Goal: Information Seeking & Learning: Learn about a topic

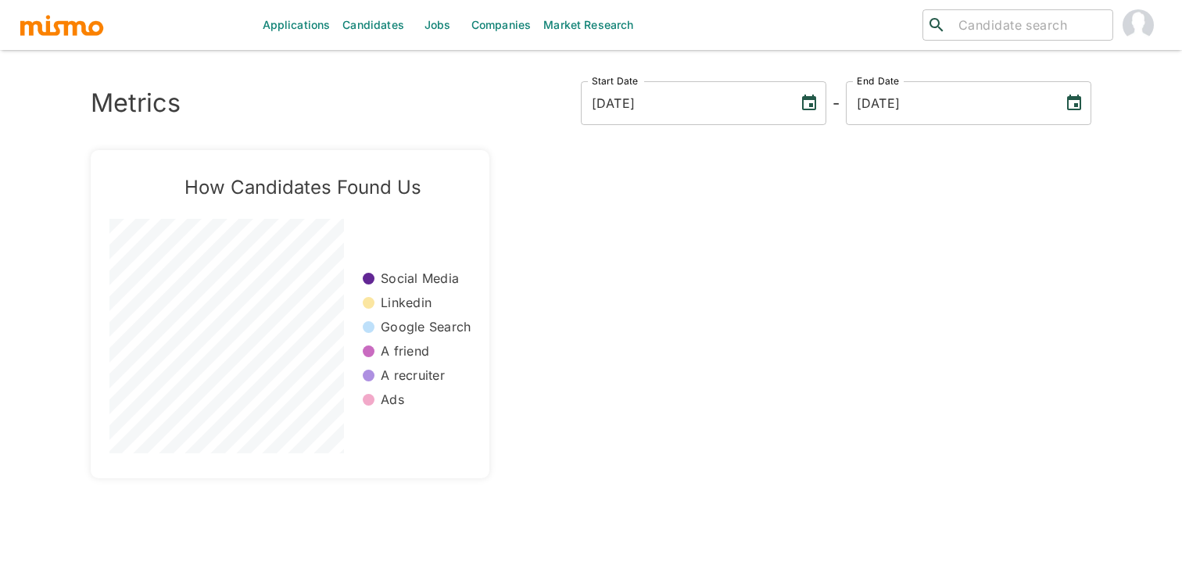
click at [448, 42] on link "Jobs" at bounding box center [438, 25] width 55 height 50
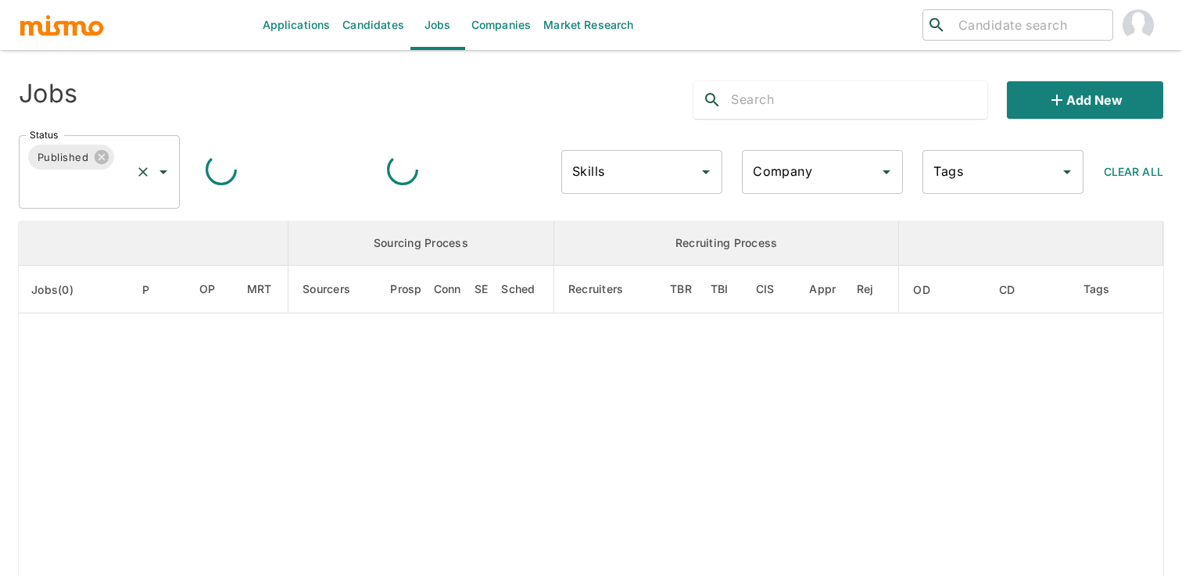
click at [169, 171] on icon "Open" at bounding box center [163, 172] width 19 height 19
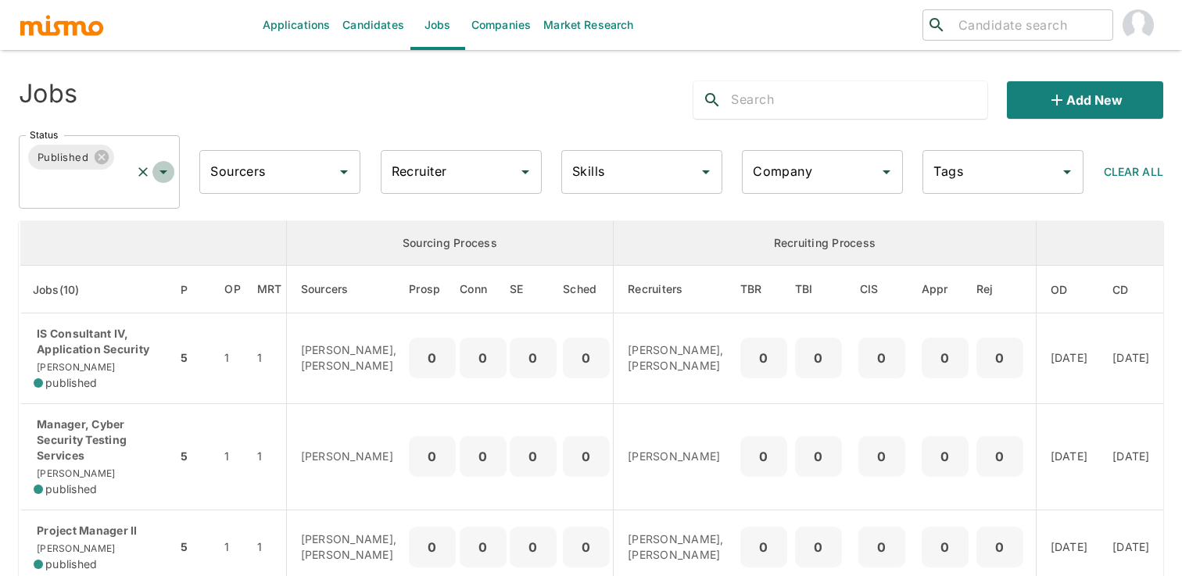
click at [163, 178] on icon "Open" at bounding box center [163, 172] width 19 height 19
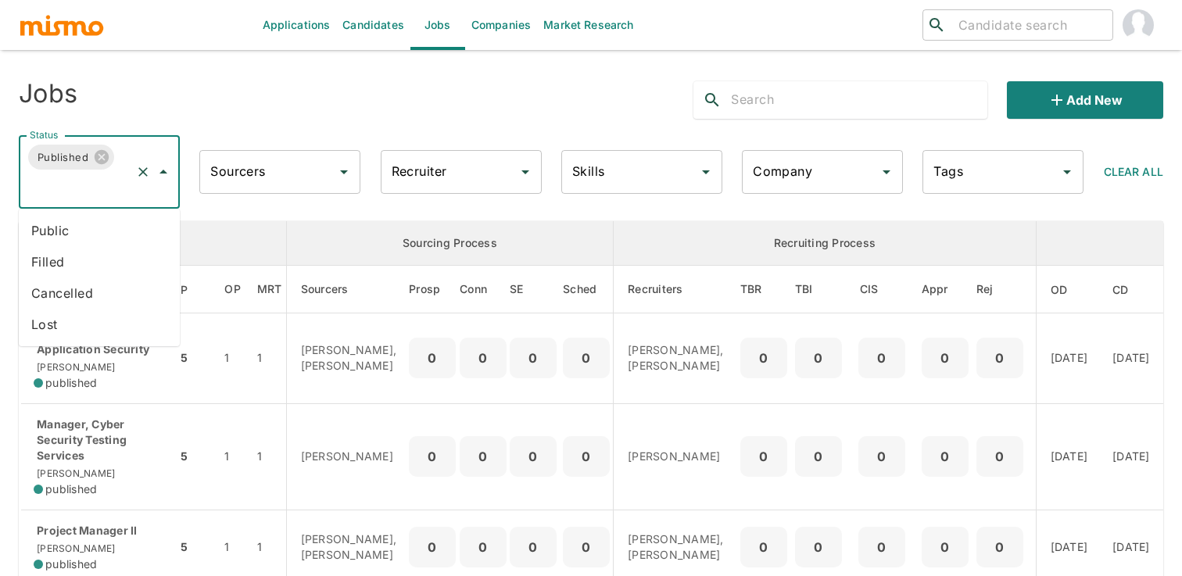
click at [160, 234] on li "Public" at bounding box center [99, 230] width 161 height 31
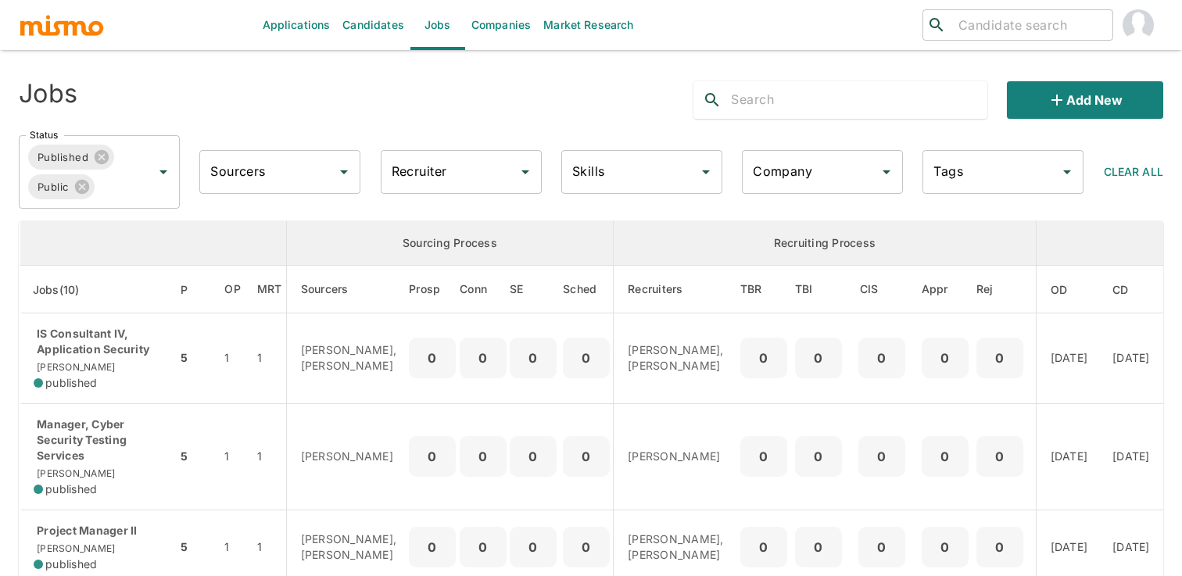
click at [416, 188] on div "Recruiter" at bounding box center [461, 172] width 161 height 44
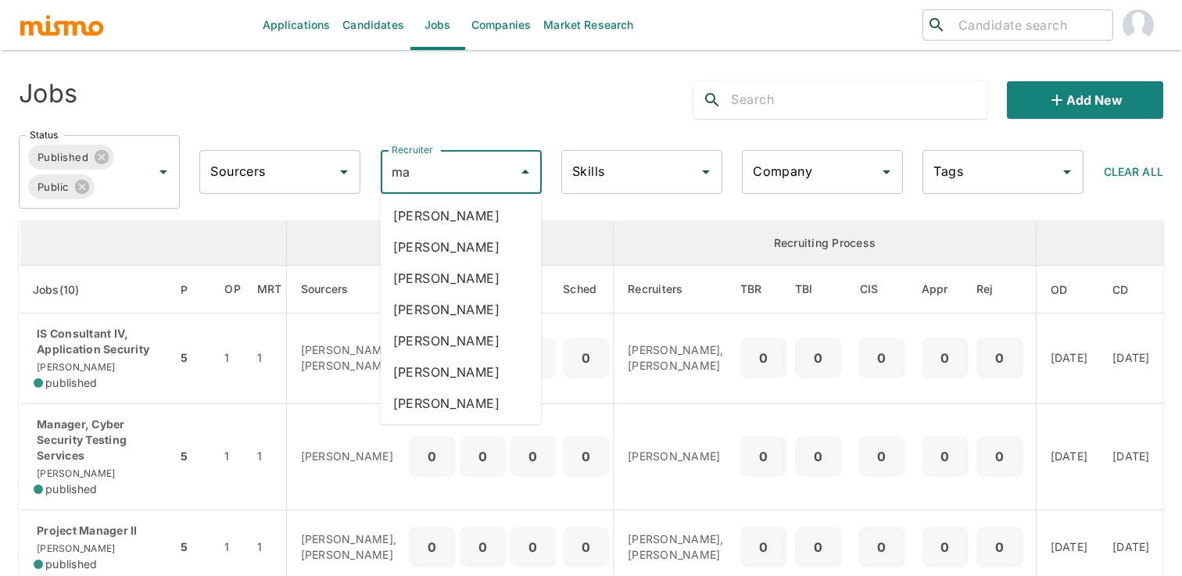
type input "mai"
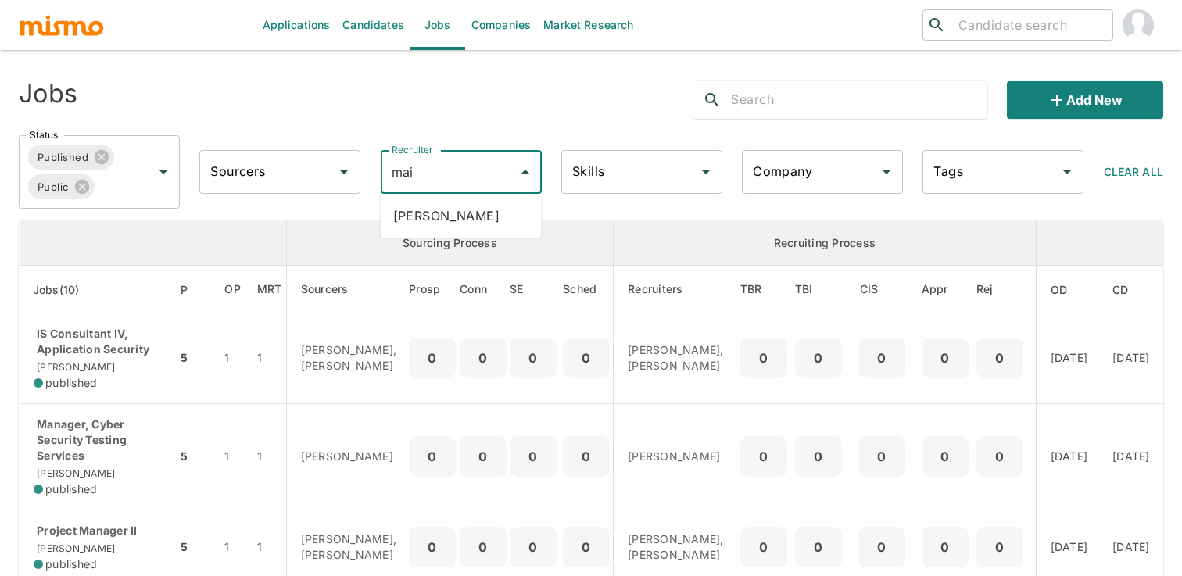
click at [442, 221] on li "[PERSON_NAME]" at bounding box center [461, 215] width 161 height 31
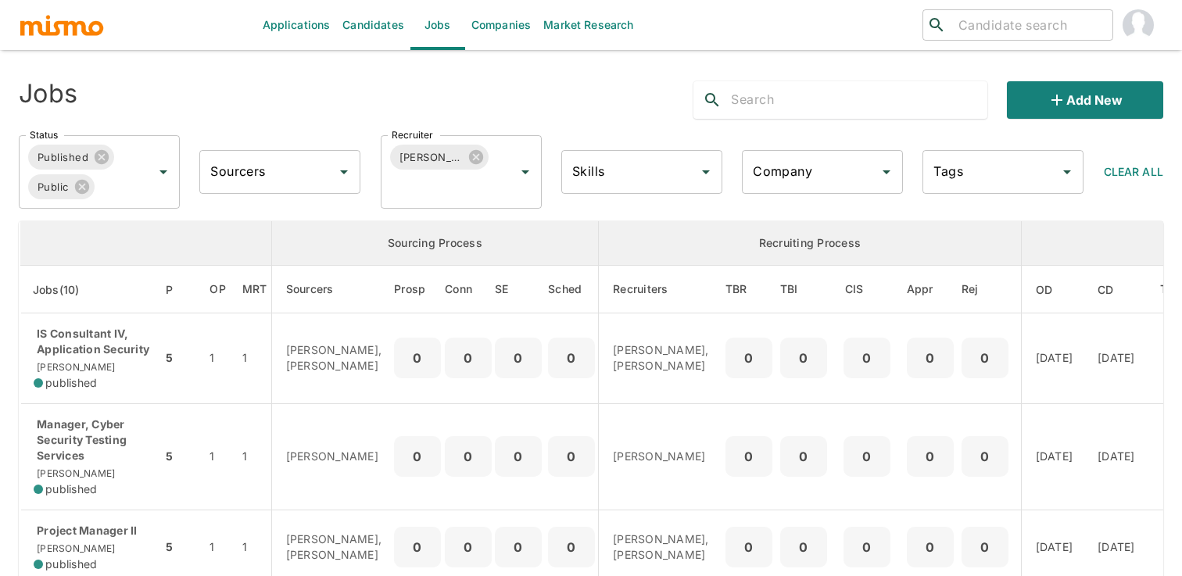
click at [504, 105] on div "Jobs Add new" at bounding box center [584, 94] width 1157 height 50
click at [580, 74] on div "Jobs Add new" at bounding box center [584, 94] width 1157 height 50
click at [602, 106] on div "Jobs Add new" at bounding box center [584, 94] width 1157 height 50
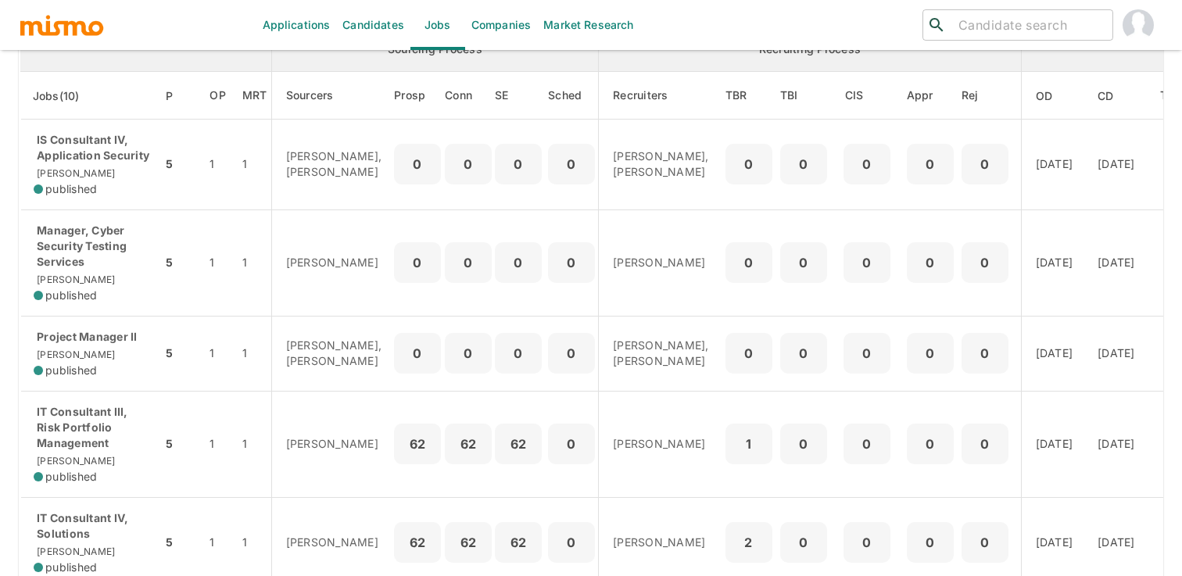
scroll to position [196, 0]
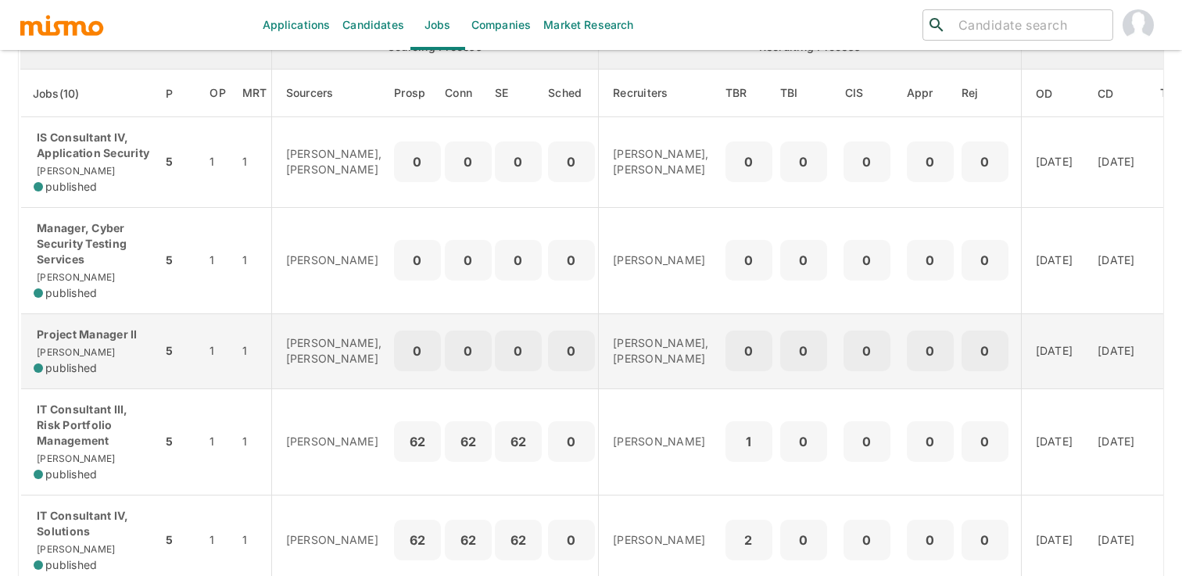
click at [495, 371] on div "0" at bounding box center [518, 351] width 47 height 41
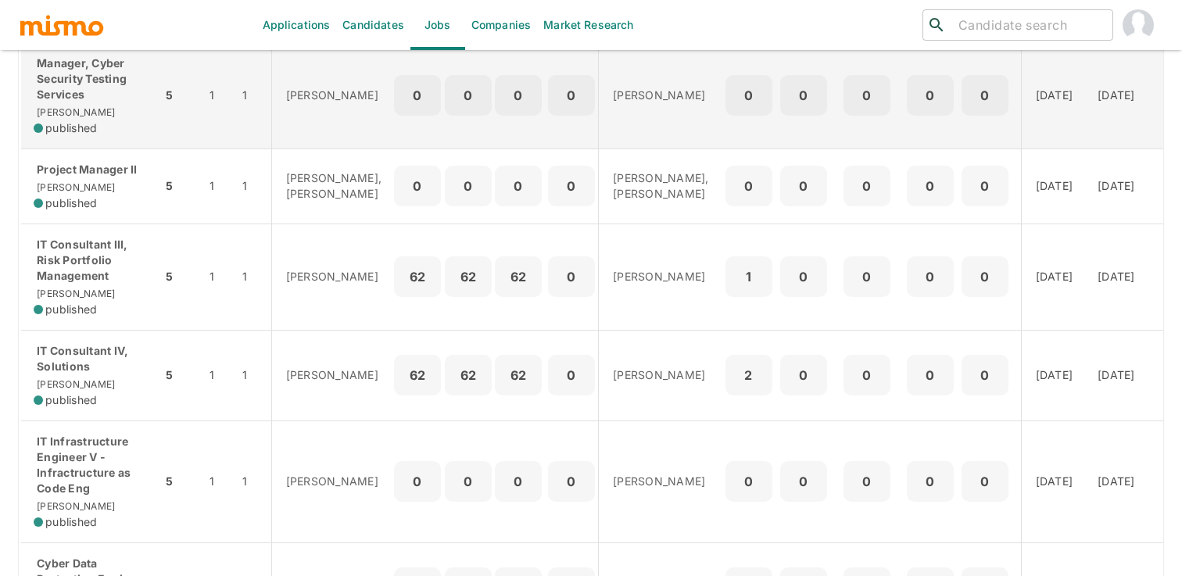
scroll to position [0, 0]
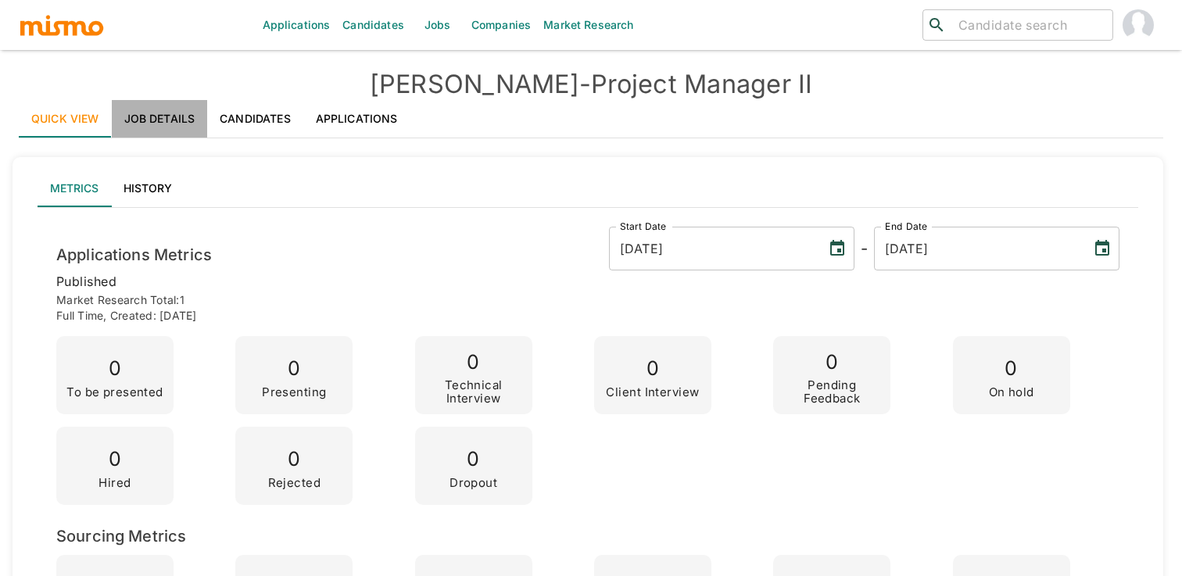
click at [171, 122] on link "Job Details" at bounding box center [160, 119] width 96 height 38
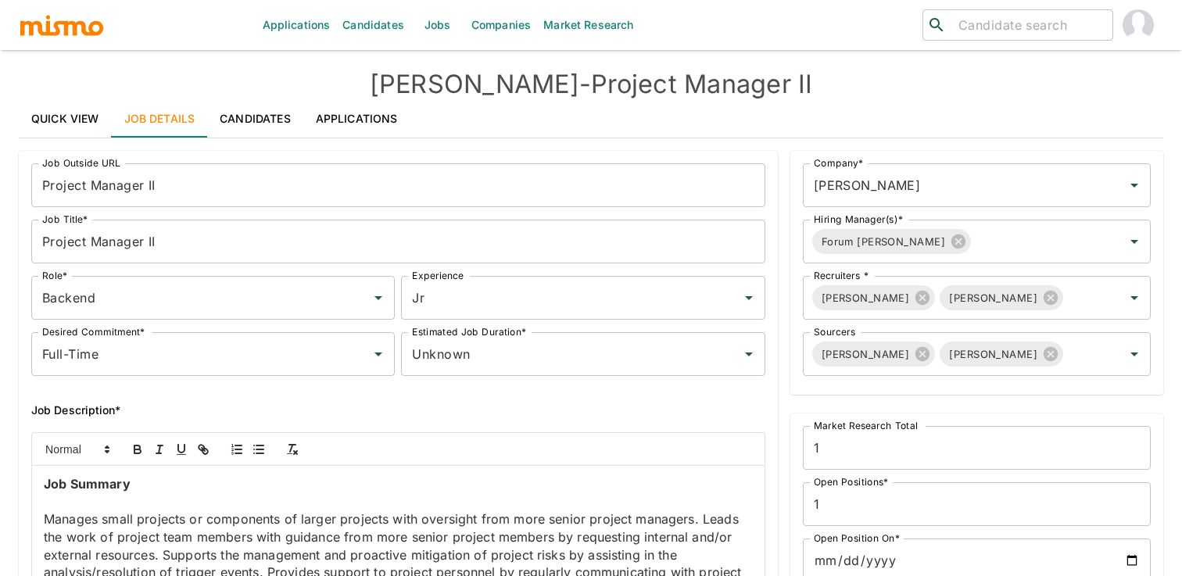
click at [200, 517] on p "Manages small projects or components of larger projects with oversight from mor…" at bounding box center [398, 555] width 709 height 89
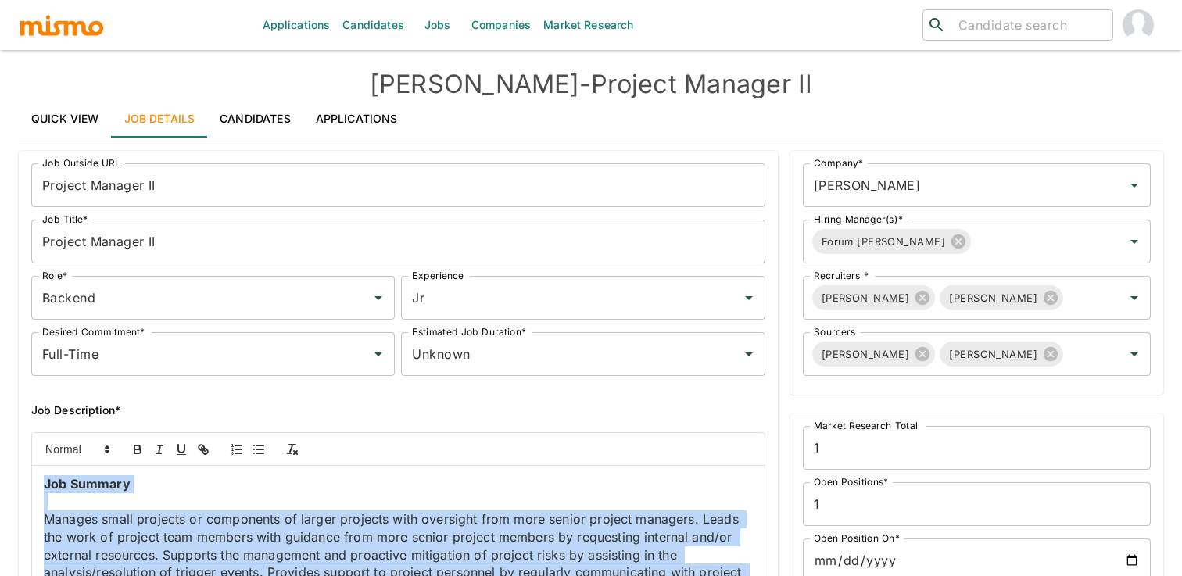
copy div "Job Summary Manages small projects or components of larger projects with oversi…"
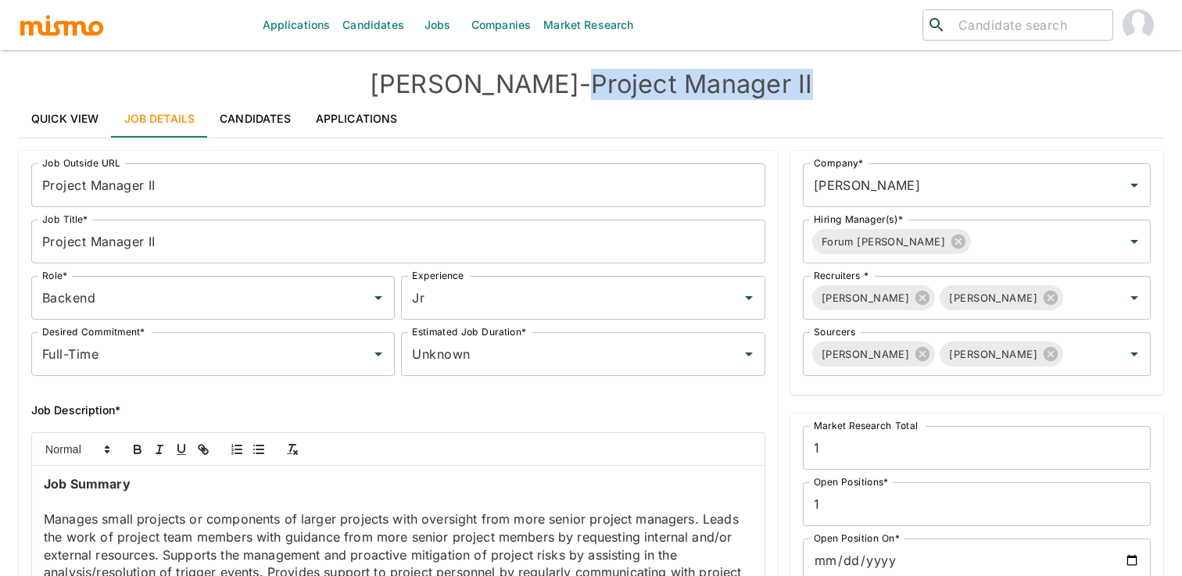
drag, startPoint x: 536, startPoint y: 84, endPoint x: 792, endPoint y: 79, distance: 255.7
click at [792, 79] on h4 "[PERSON_NAME] - Project Manager II" at bounding box center [591, 84] width 1145 height 31
copy h4 "Project Manager II"
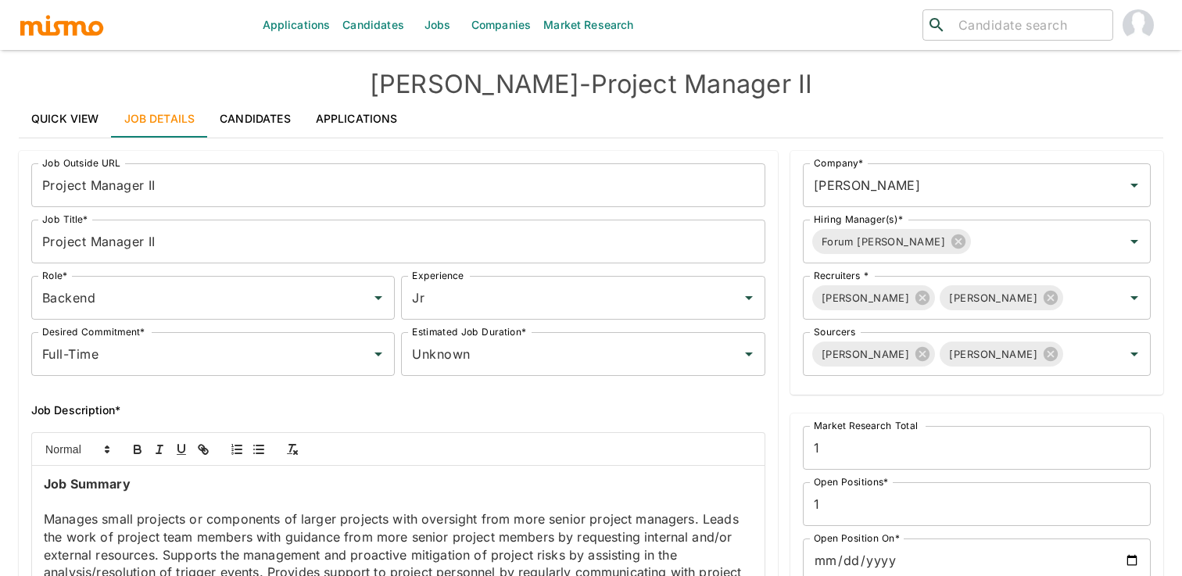
click at [819, 99] on h4 "[PERSON_NAME] - Project Manager II" at bounding box center [591, 84] width 1145 height 31
click at [75, 117] on link "Quick View" at bounding box center [65, 119] width 93 height 38
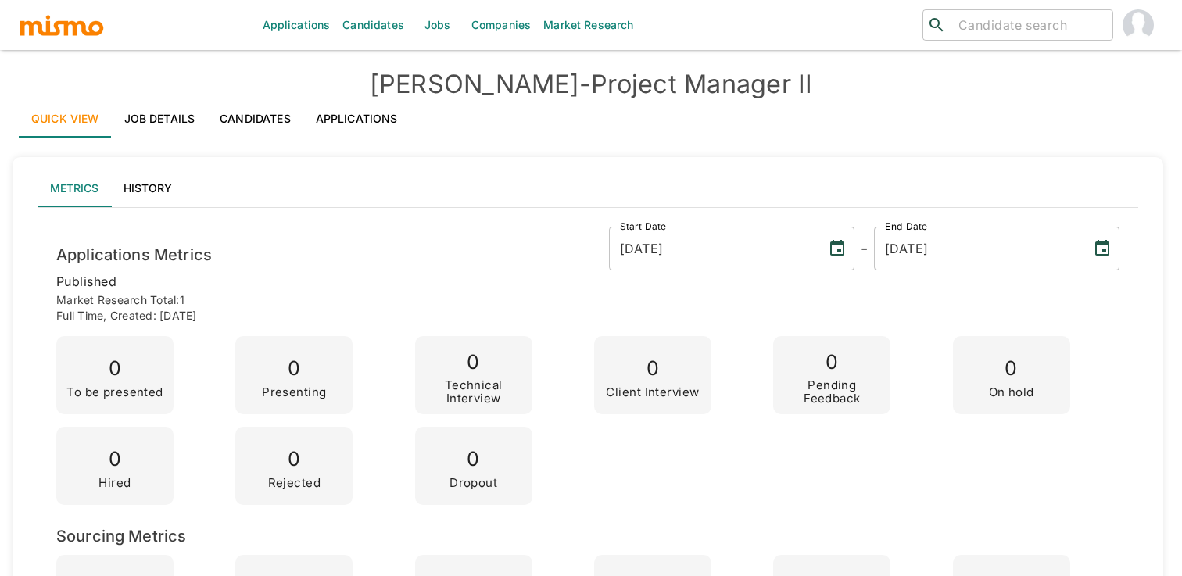
click at [181, 130] on link "Job Details" at bounding box center [160, 119] width 96 height 38
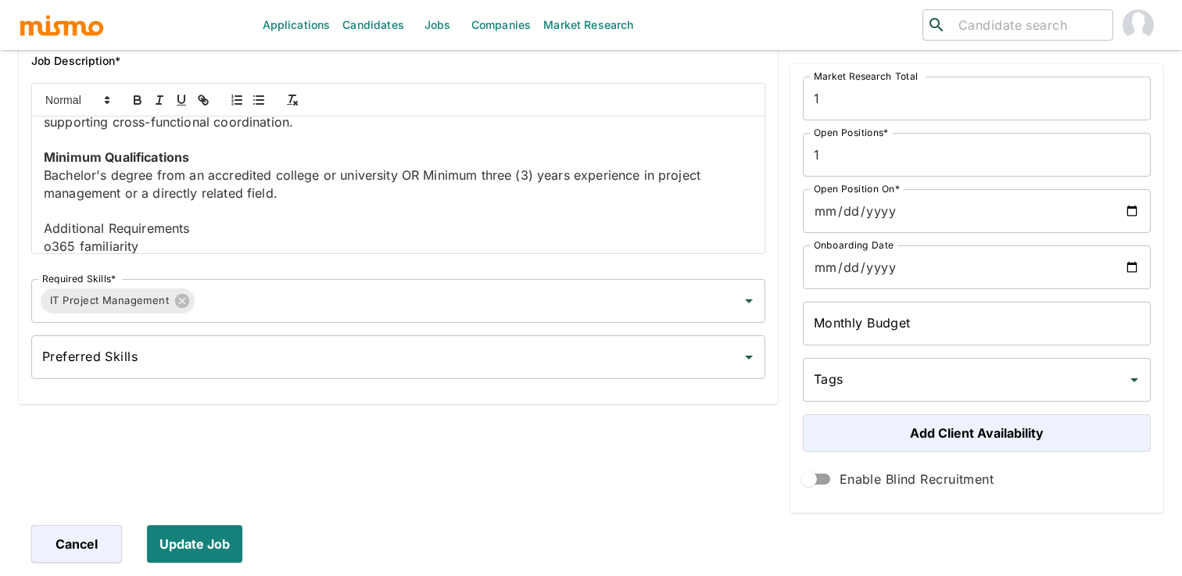
scroll to position [411, 0]
